Goal: Browse casually

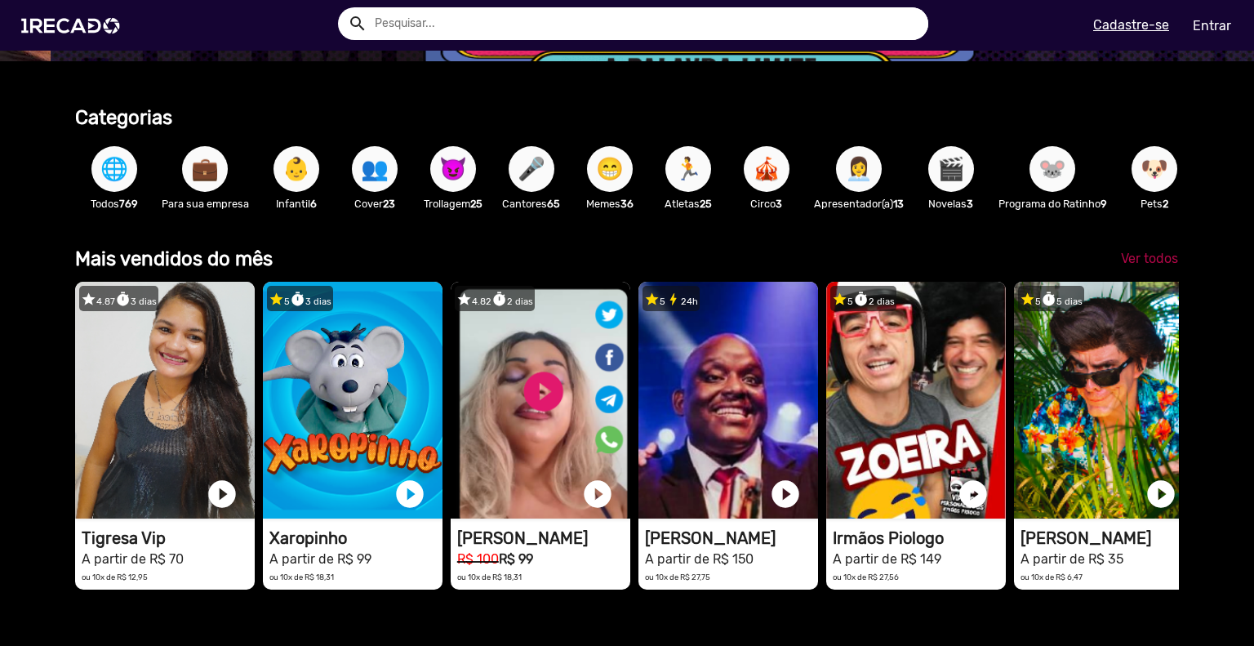
scroll to position [0, 3725]
click at [1145, 266] on span "Ver todos" at bounding box center [1149, 259] width 57 height 16
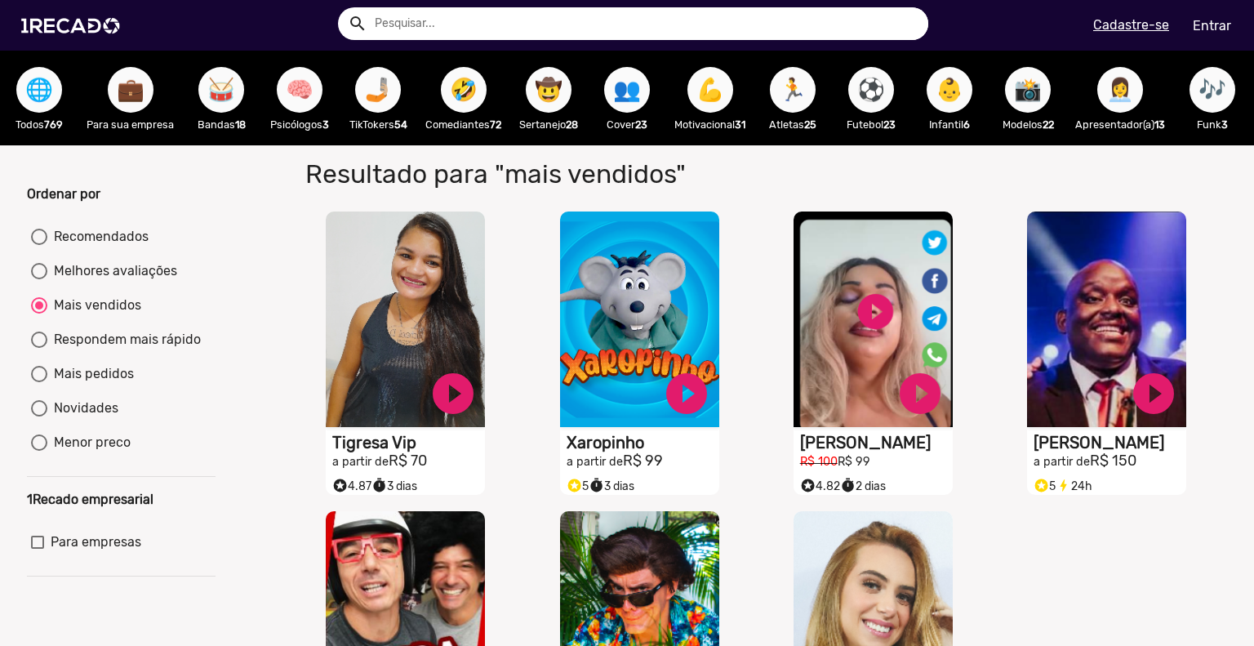
click at [42, 82] on span "🌐" at bounding box center [39, 90] width 28 height 46
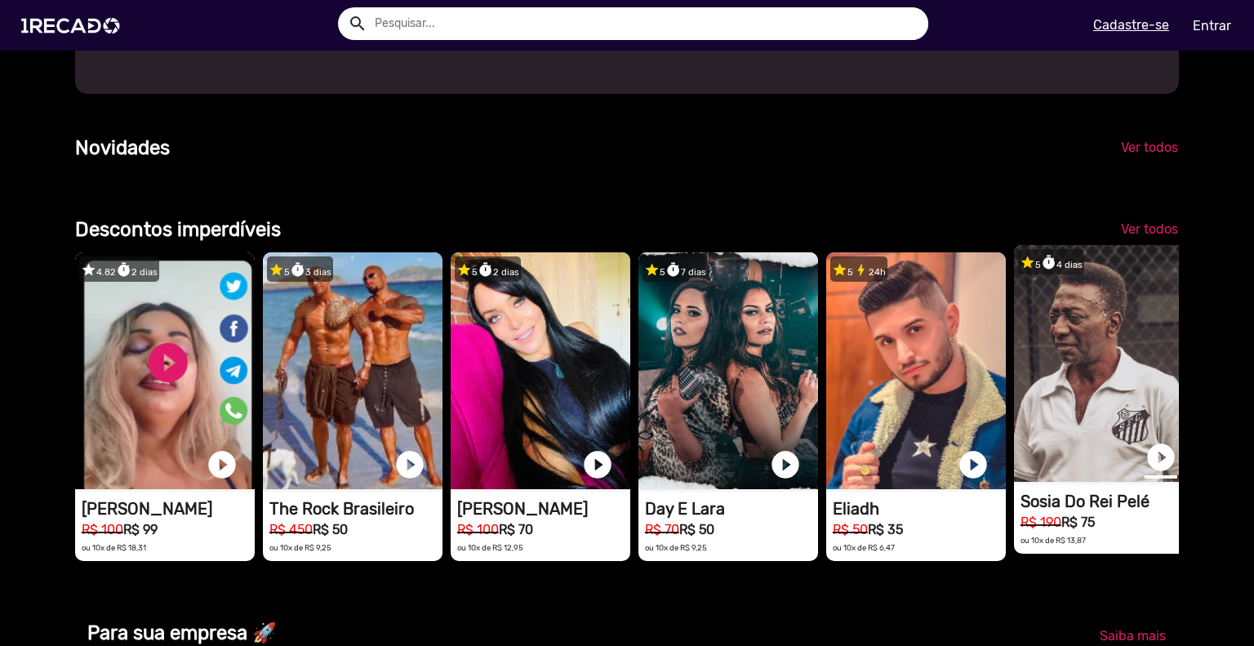
scroll to position [0, 2483]
click at [1160, 474] on link "play_circle_filled" at bounding box center [1161, 457] width 33 height 33
click at [1157, 474] on link "pause_circle" at bounding box center [1161, 457] width 33 height 33
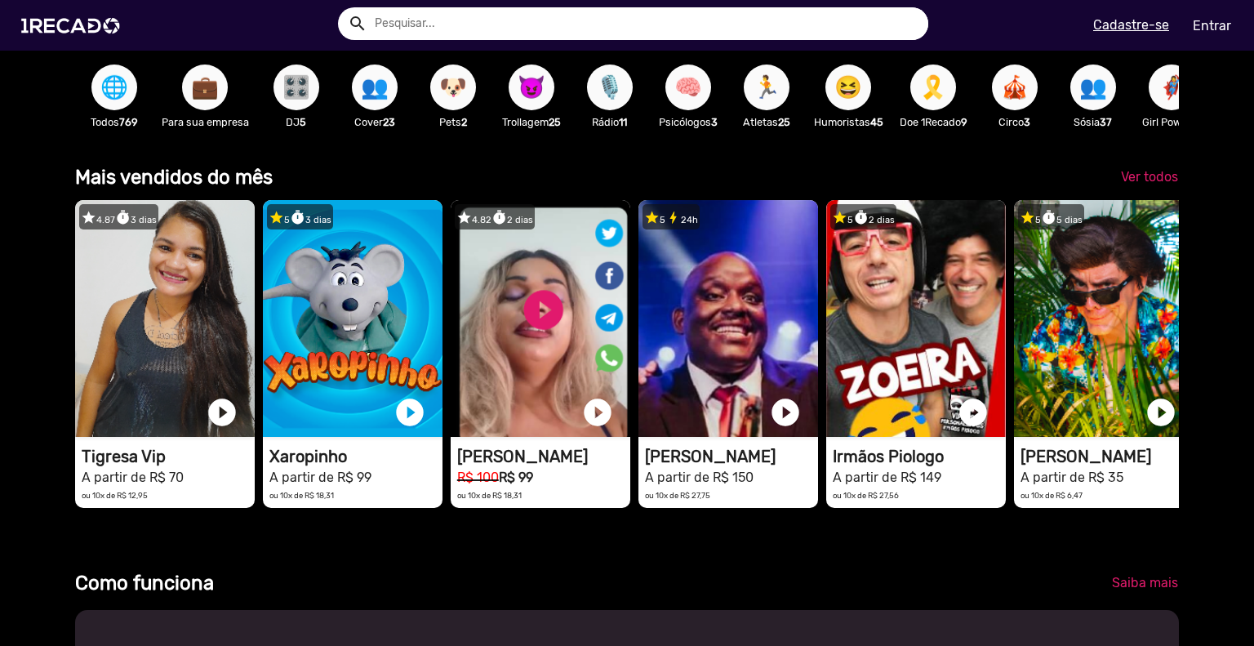
scroll to position [0, 0]
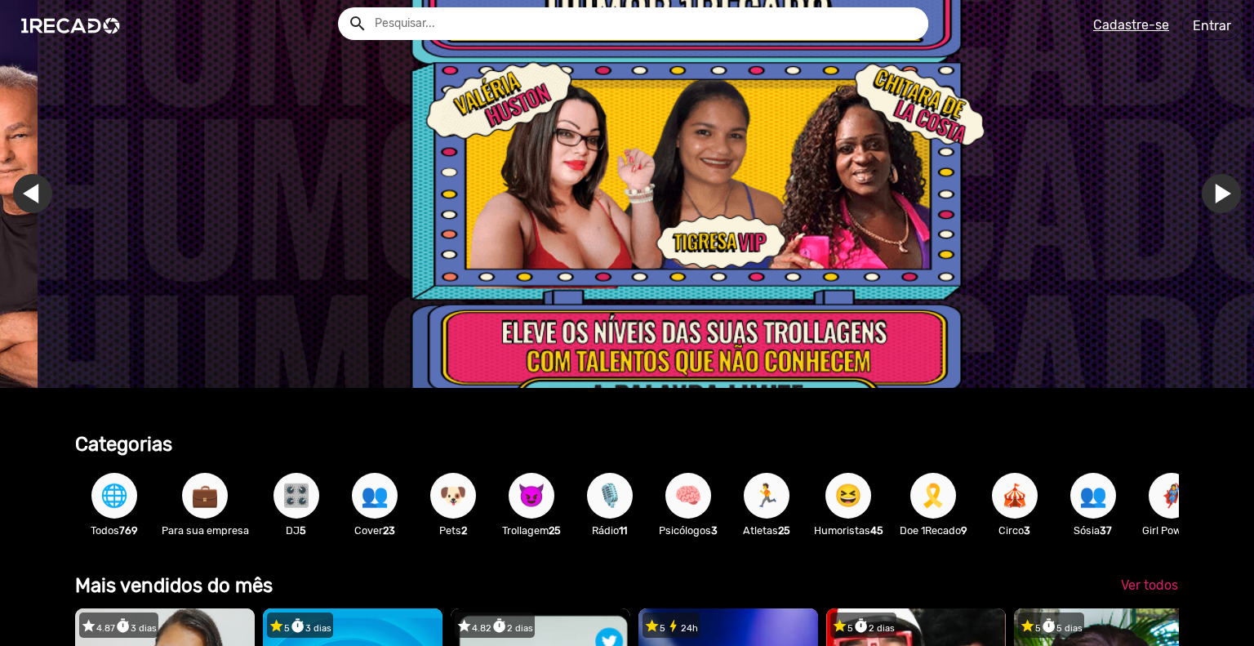
click at [114, 498] on span "🌐" at bounding box center [114, 496] width 28 height 46
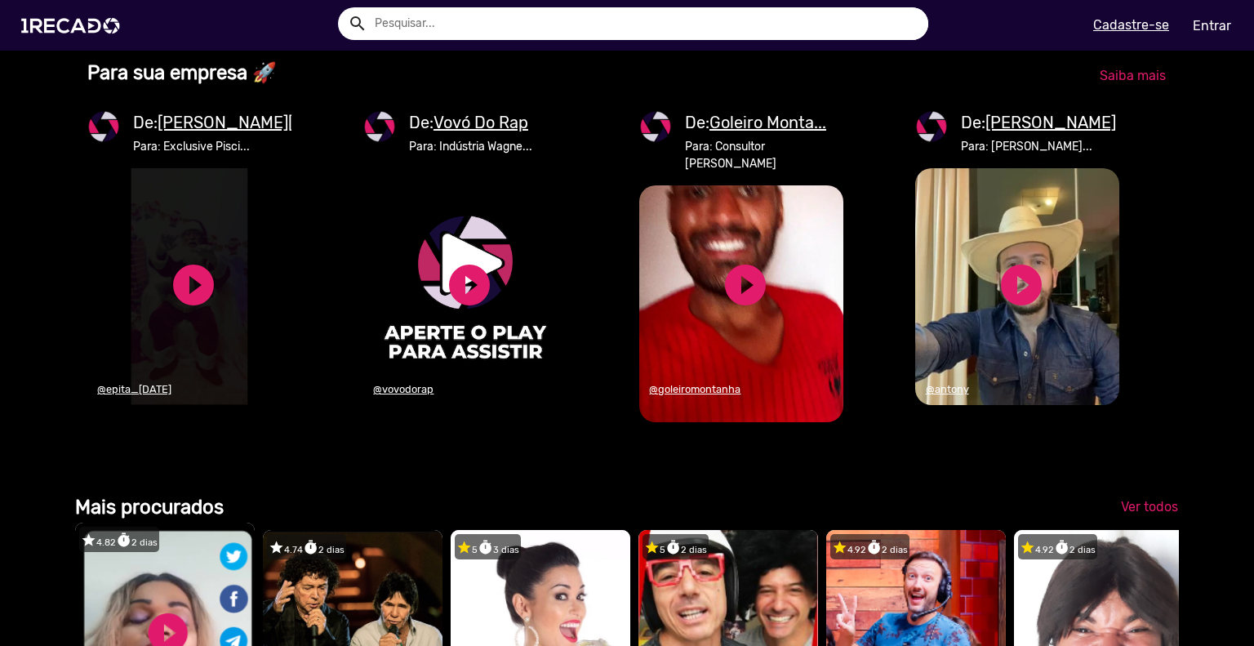
scroll to position [2123, 0]
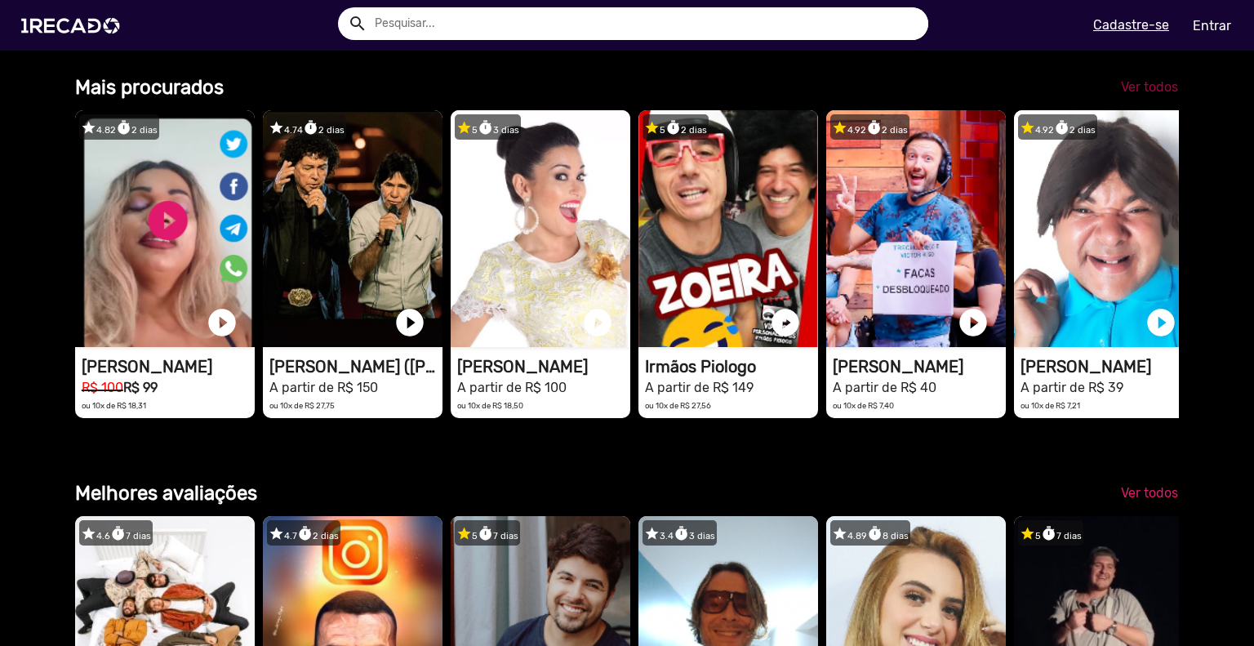
click at [1150, 95] on span "Ver todos" at bounding box center [1149, 87] width 57 height 16
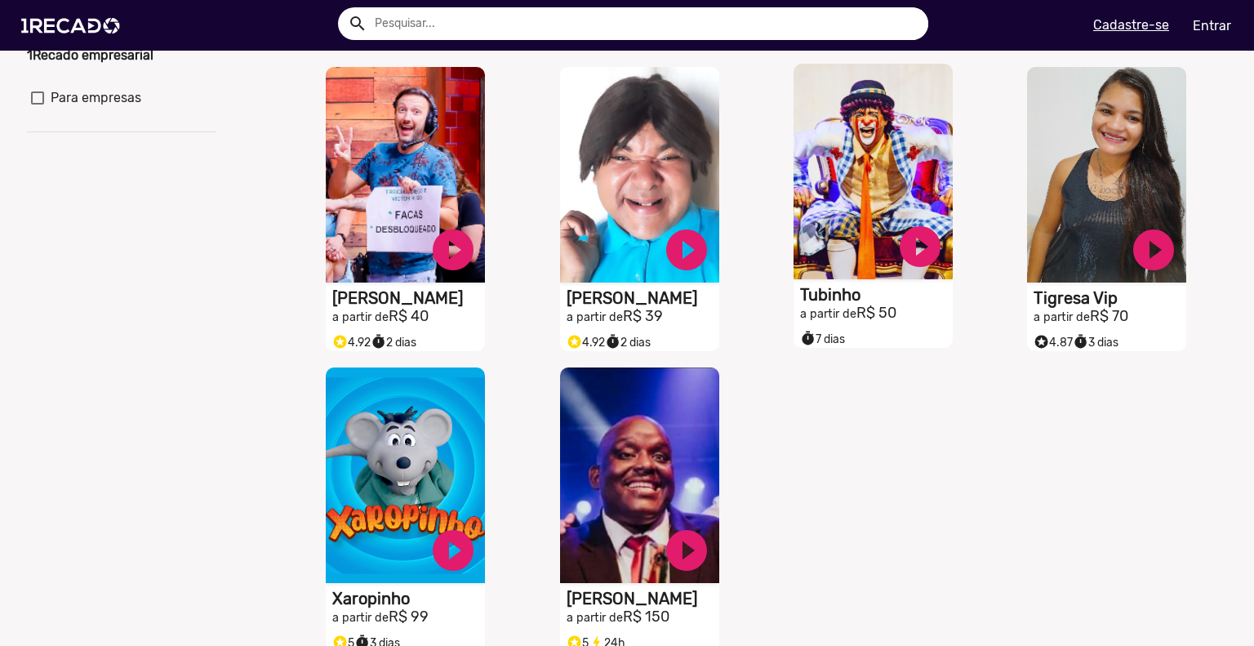
scroll to position [653, 0]
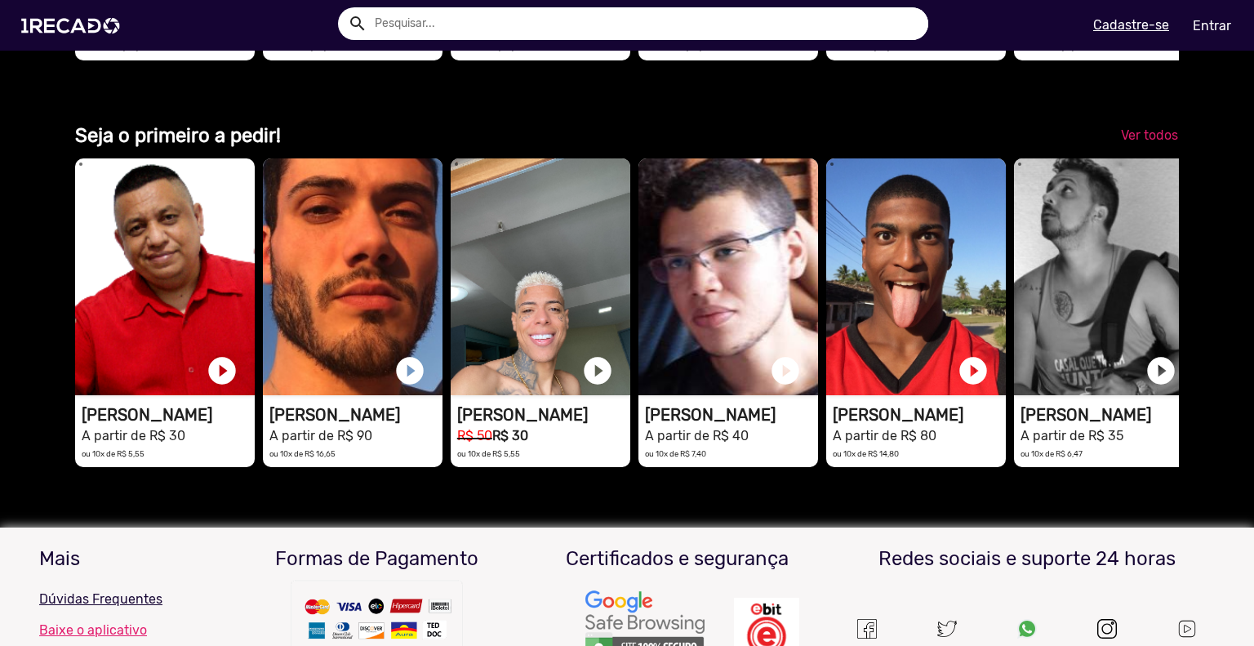
scroll to position [0, 1241]
click at [1142, 143] on span "Ver todos" at bounding box center [1149, 135] width 57 height 16
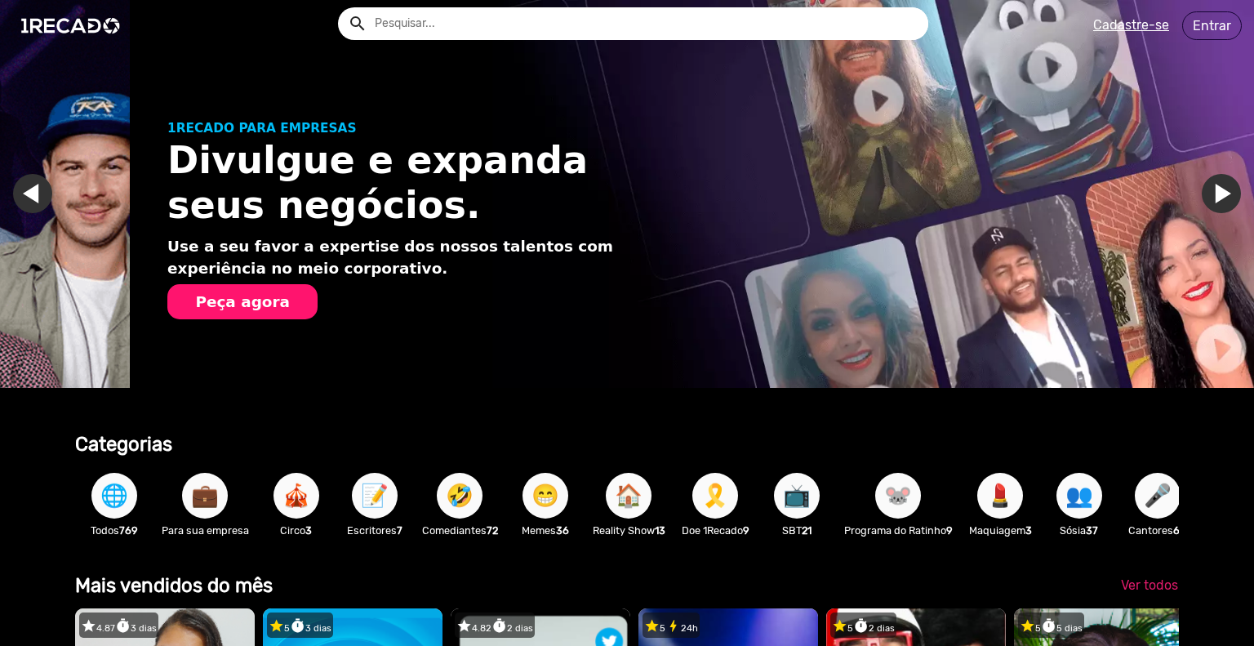
scroll to position [0, 1228]
